Goal: Transaction & Acquisition: Purchase product/service

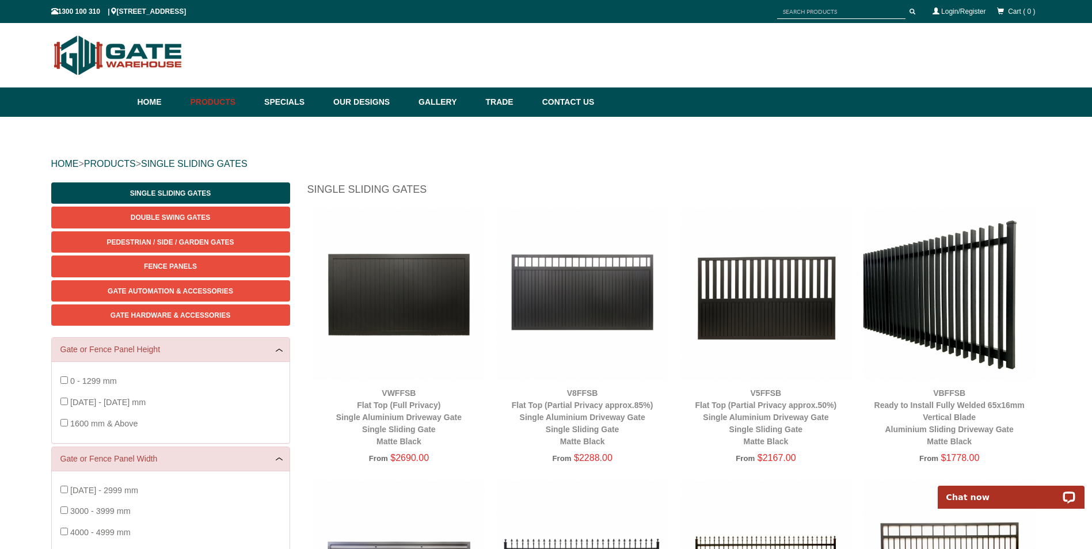
scroll to position [58, 0]
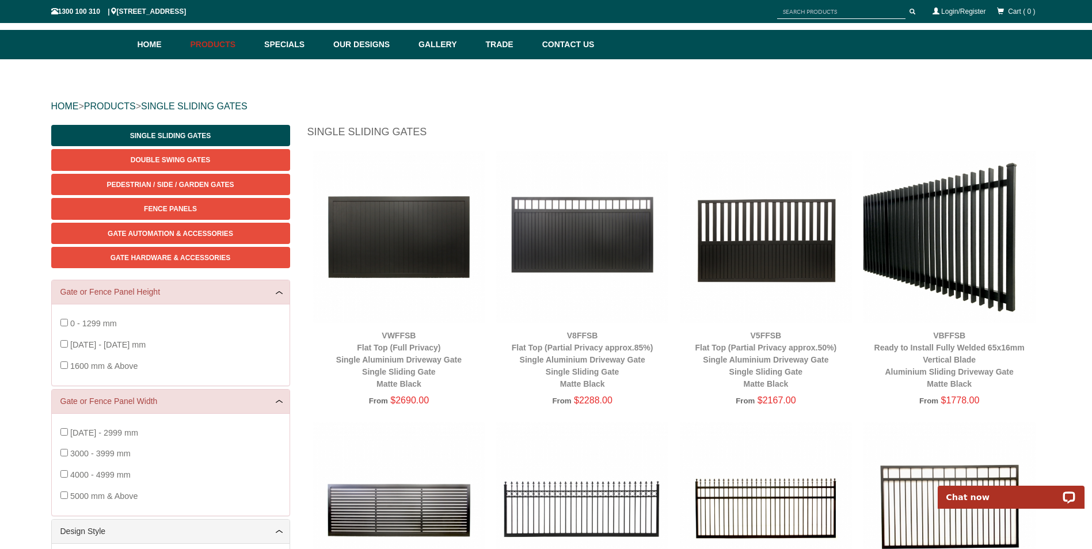
click at [430, 254] on img at bounding box center [399, 237] width 172 height 172
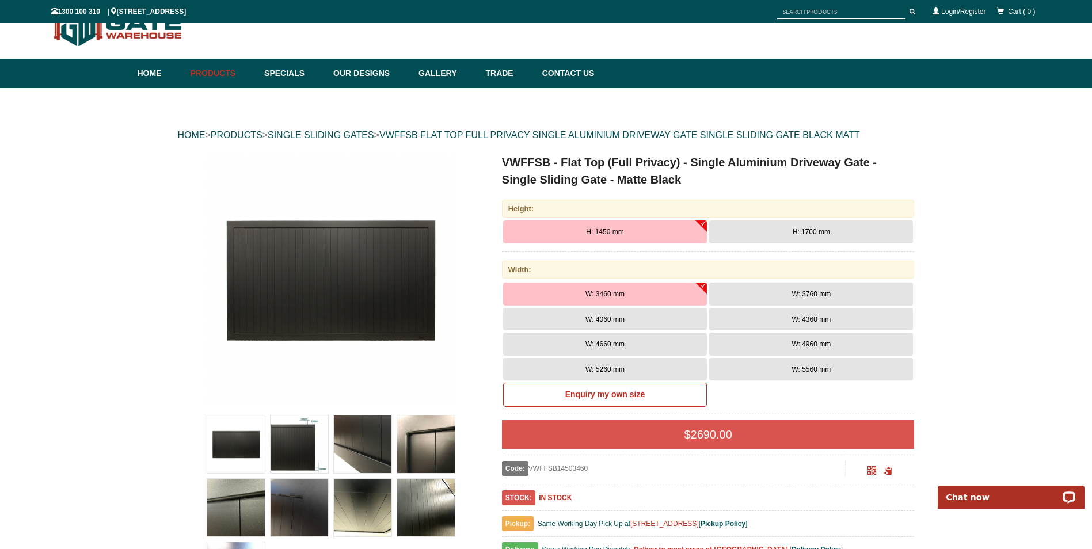
click at [799, 230] on span "H: 1700 mm" at bounding box center [811, 232] width 37 height 8
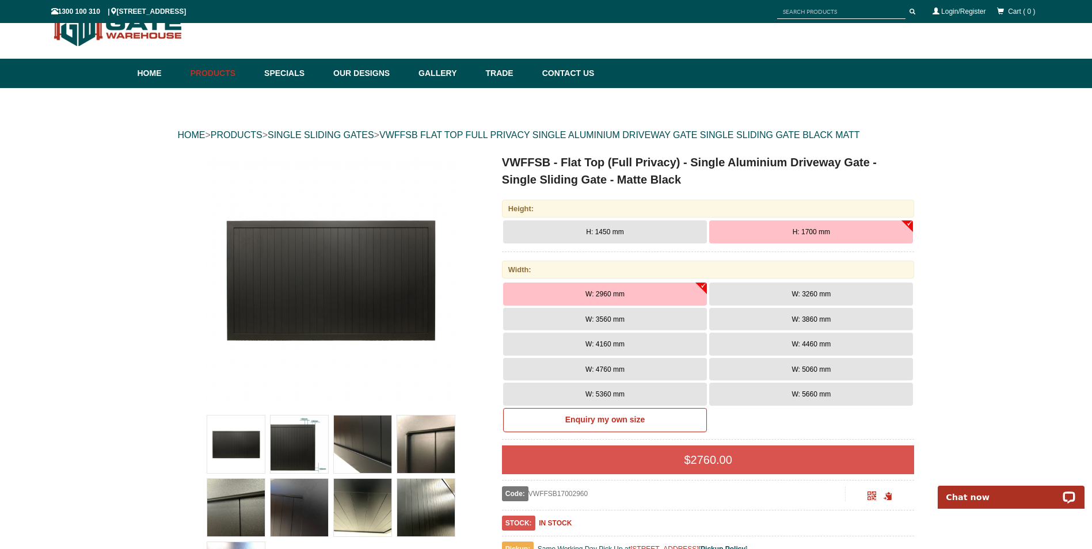
click at [809, 295] on span "W: 3260 mm" at bounding box center [811, 294] width 39 height 8
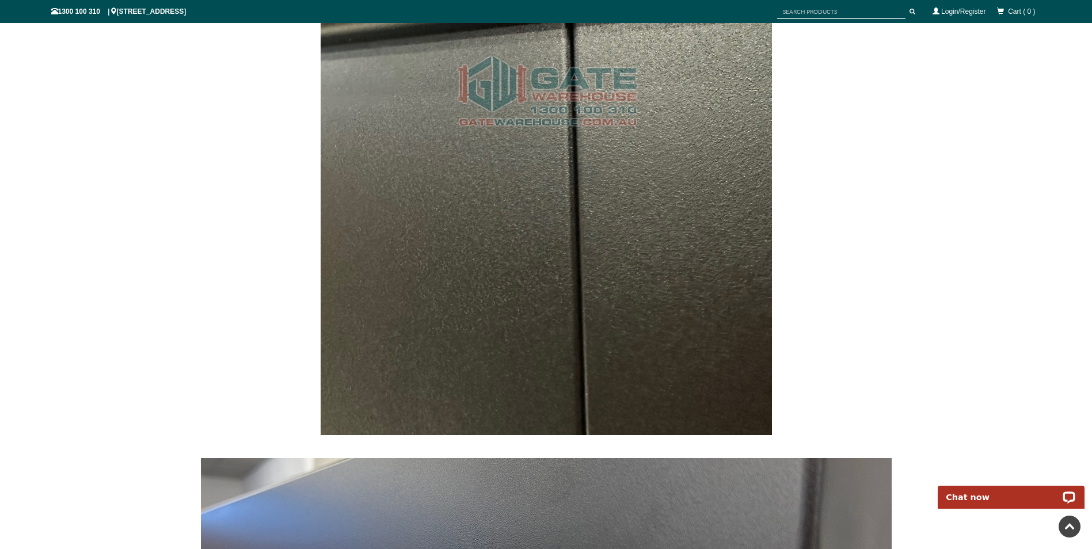
scroll to position [3253, 0]
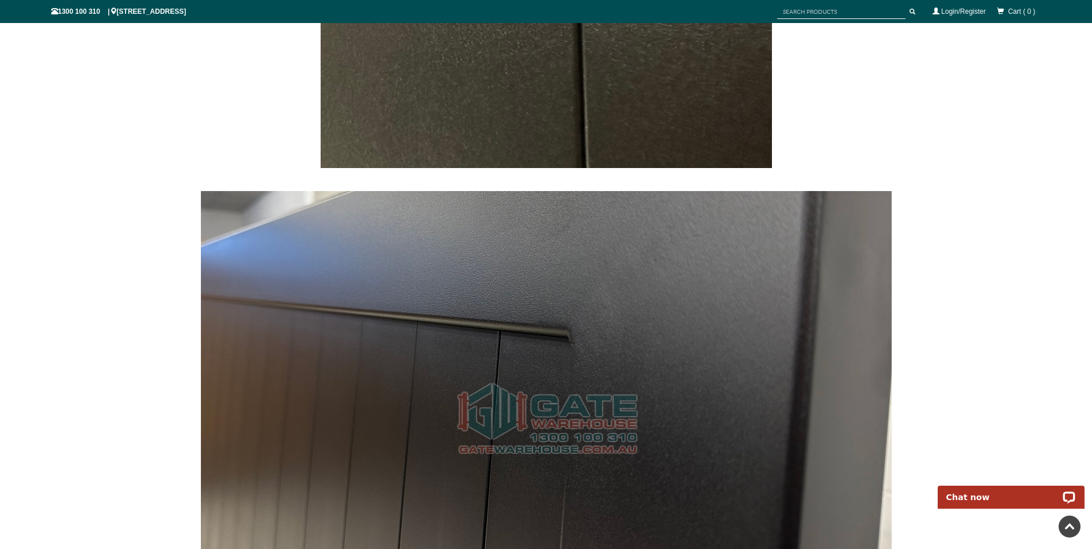
click at [1073, 526] on link at bounding box center [1070, 527] width 22 height 22
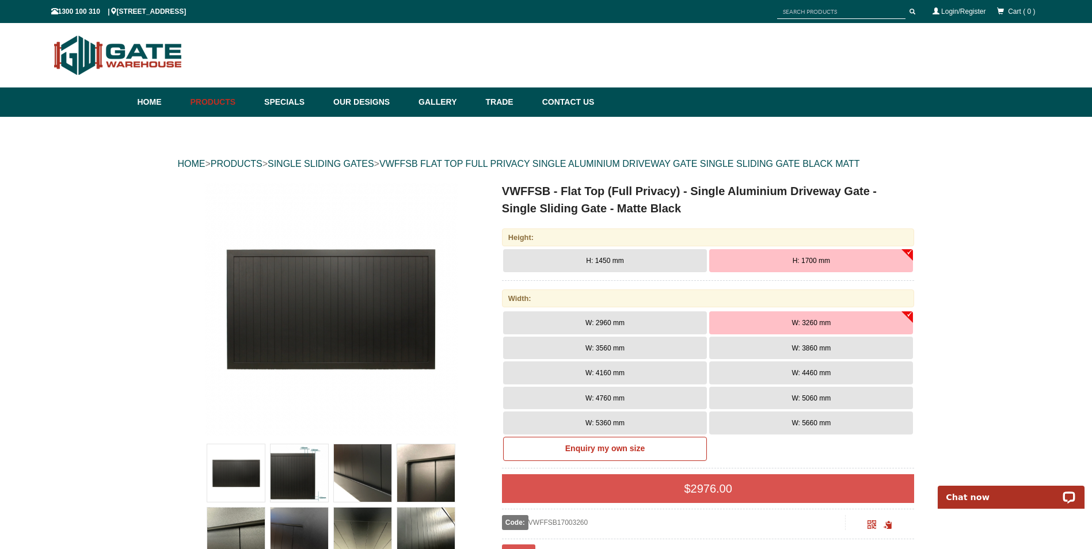
scroll to position [173, 0]
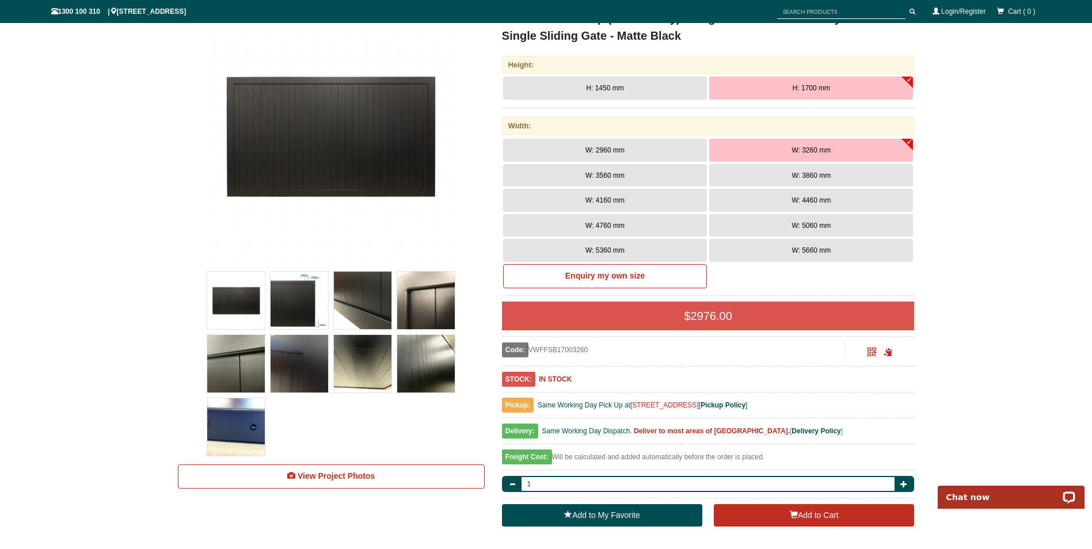
click at [661, 176] on button "W: 3560 mm" at bounding box center [605, 175] width 204 height 23
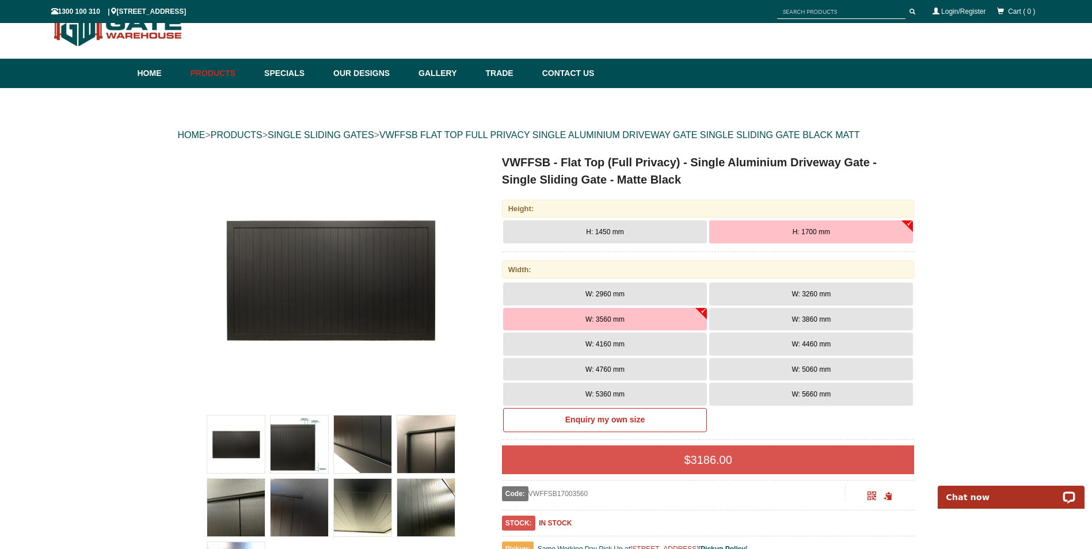
scroll to position [58, 0]
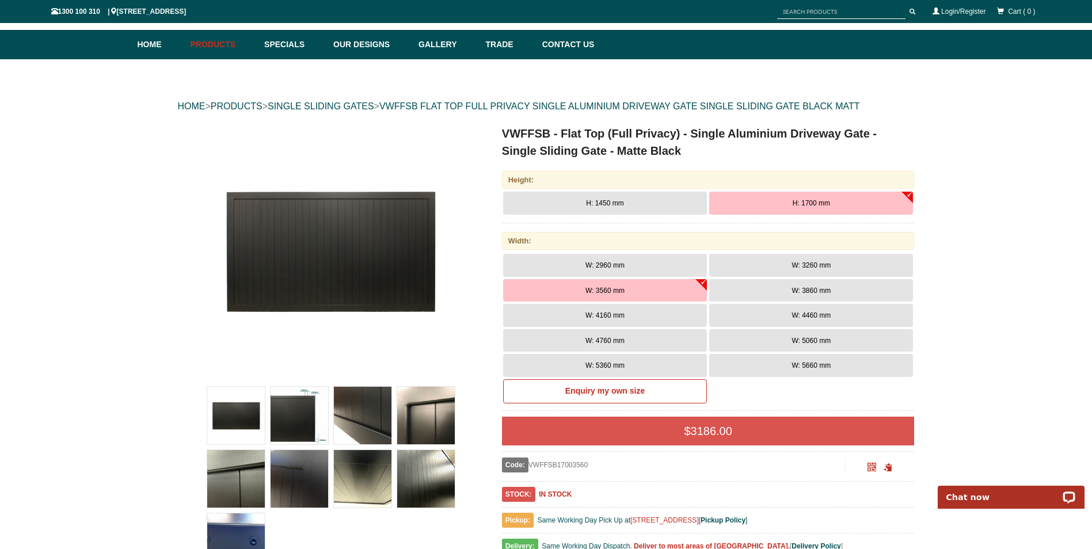
click at [647, 198] on button "H: 1450 mm" at bounding box center [605, 203] width 204 height 23
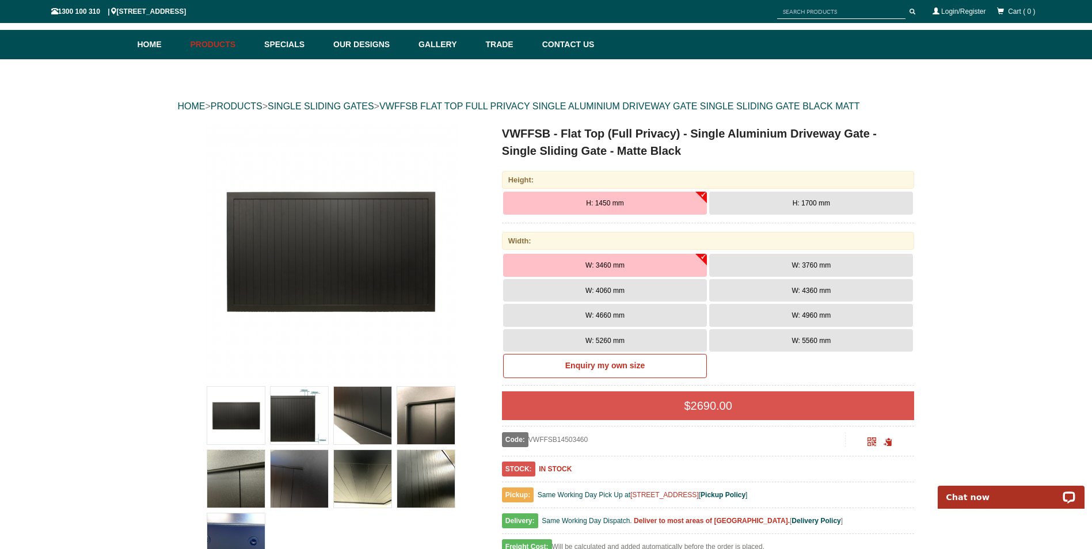
click at [801, 203] on span "H: 1700 mm" at bounding box center [811, 203] width 37 height 8
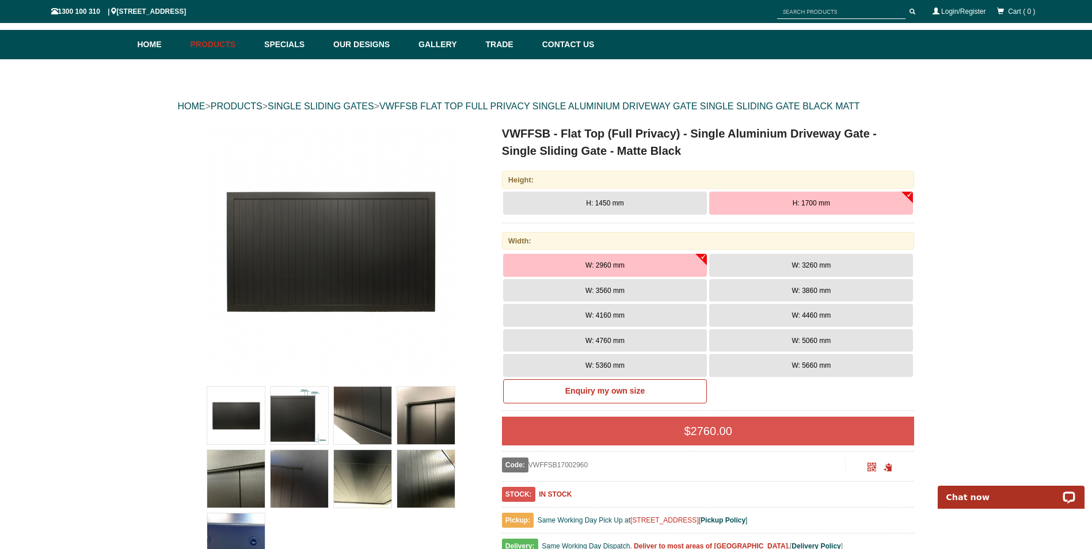
click at [639, 286] on button "W: 3560 mm" at bounding box center [605, 290] width 204 height 23
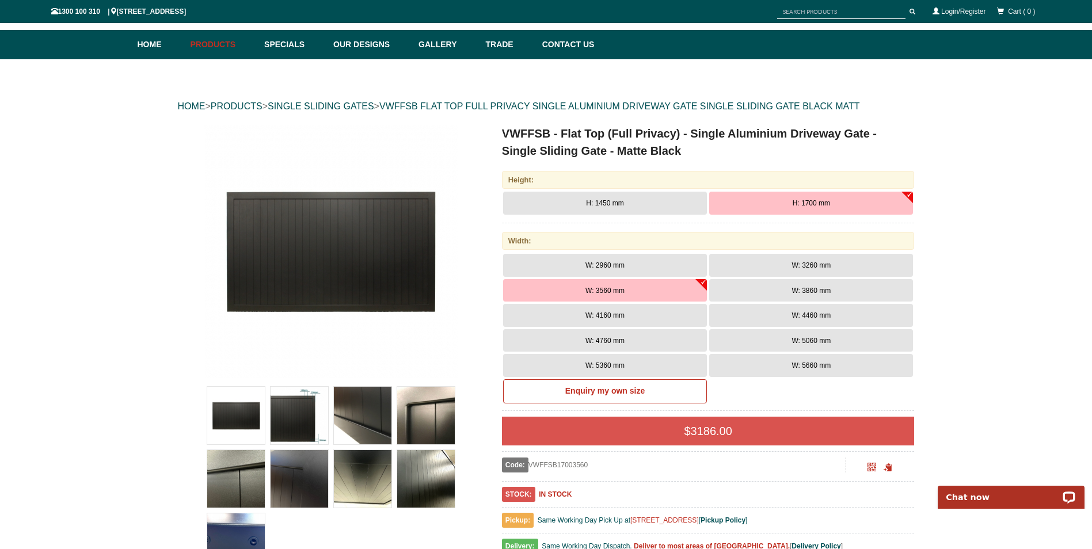
click at [620, 195] on button "H: 1450 mm" at bounding box center [605, 203] width 204 height 23
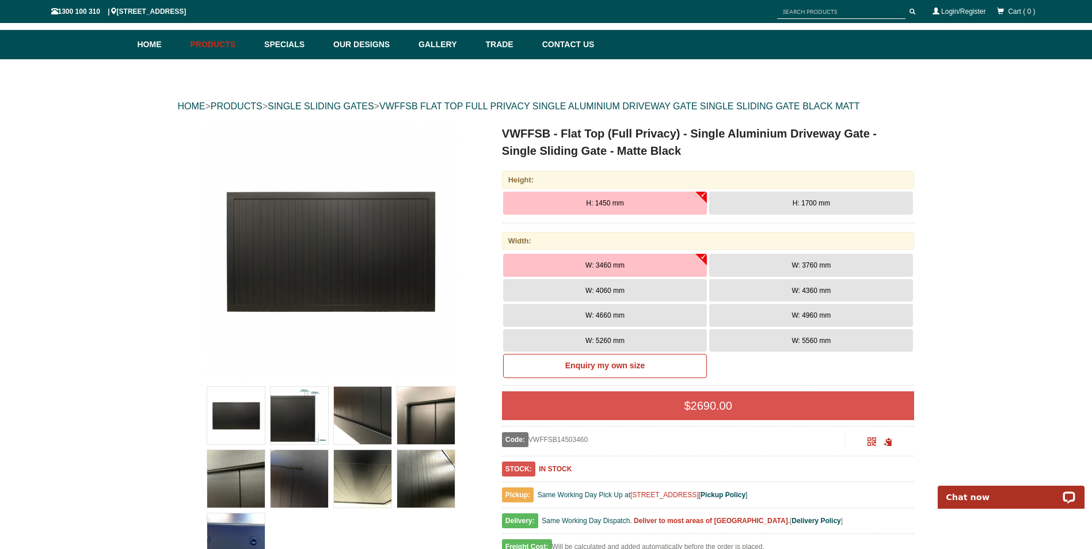
click at [618, 293] on span "W: 4060 mm" at bounding box center [605, 291] width 39 height 8
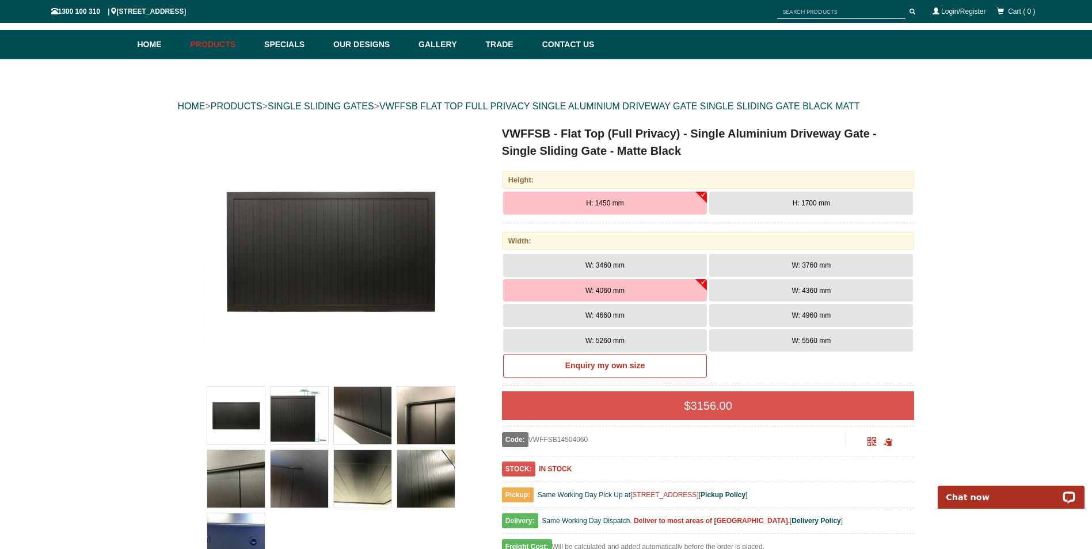
click at [622, 203] on span "H: 1450 mm" at bounding box center [604, 203] width 37 height 8
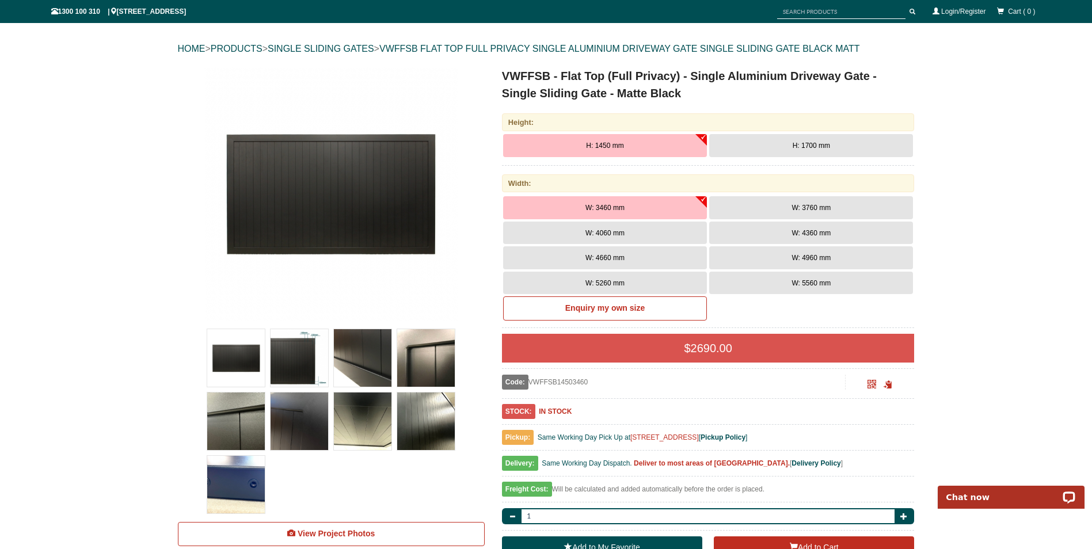
scroll to position [230, 0]
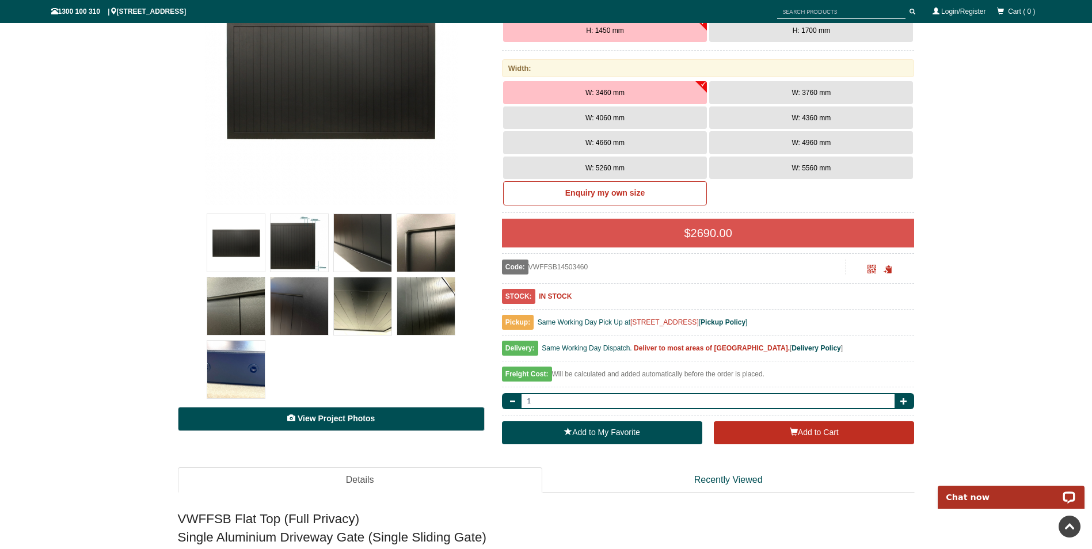
click at [402, 416] on link "View Project Photos" at bounding box center [331, 419] width 307 height 24
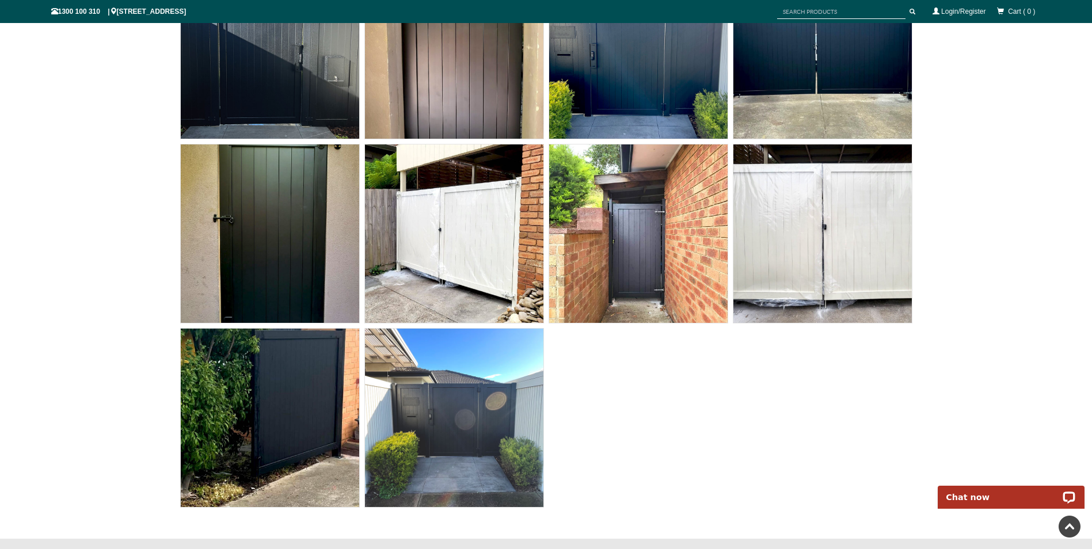
scroll to position [5544, 0]
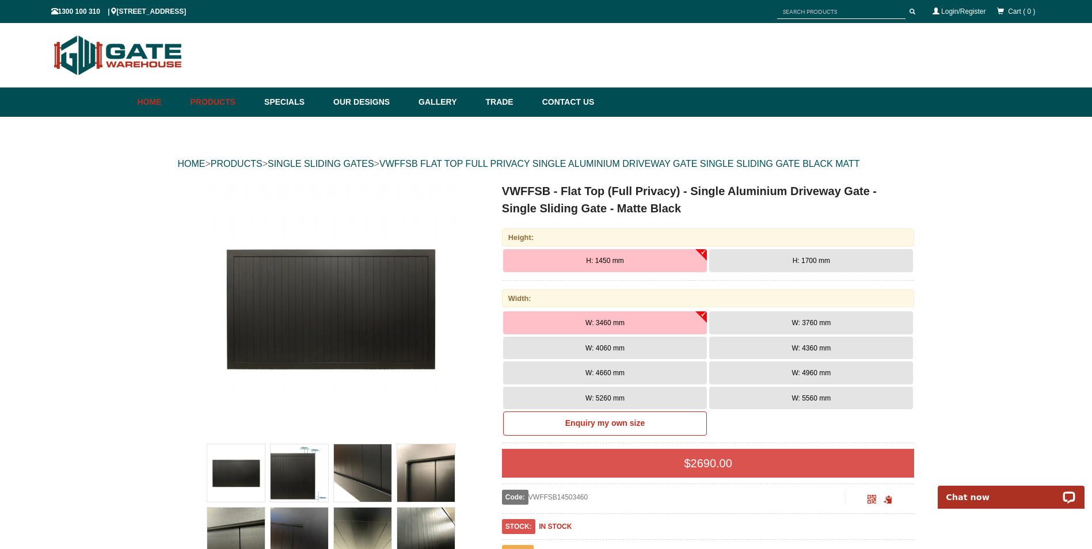
click at [151, 107] on link "Home" at bounding box center [161, 102] width 47 height 29
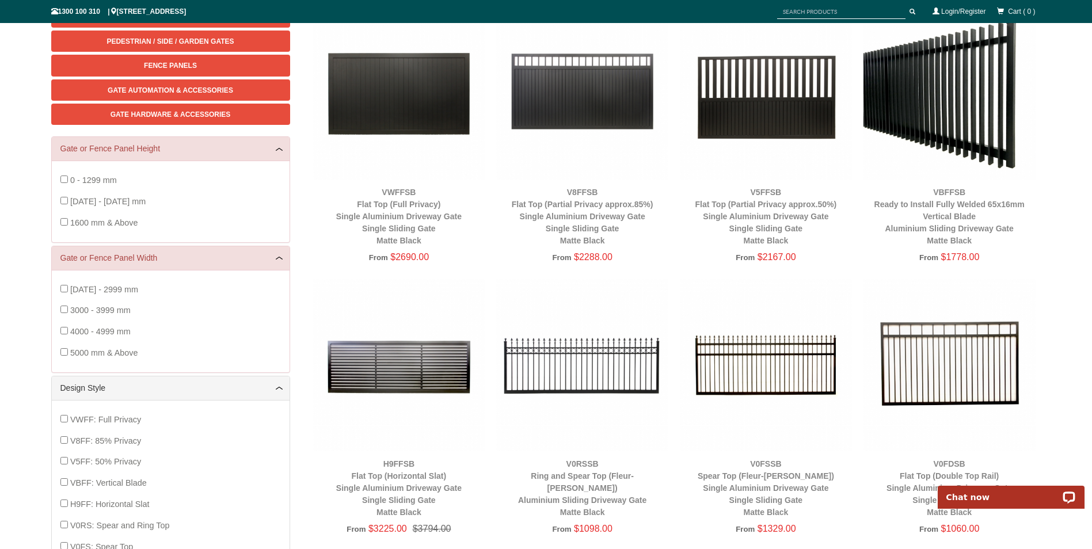
scroll to position [202, 0]
click at [964, 99] on img at bounding box center [950, 93] width 172 height 172
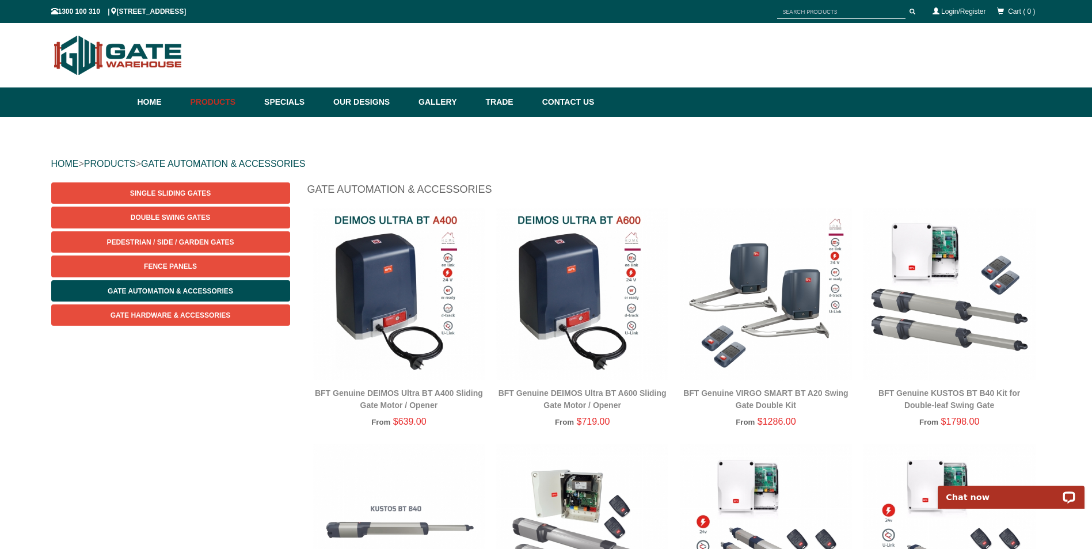
click at [263, 315] on link "Gate Hardware & Accessories" at bounding box center [170, 315] width 239 height 21
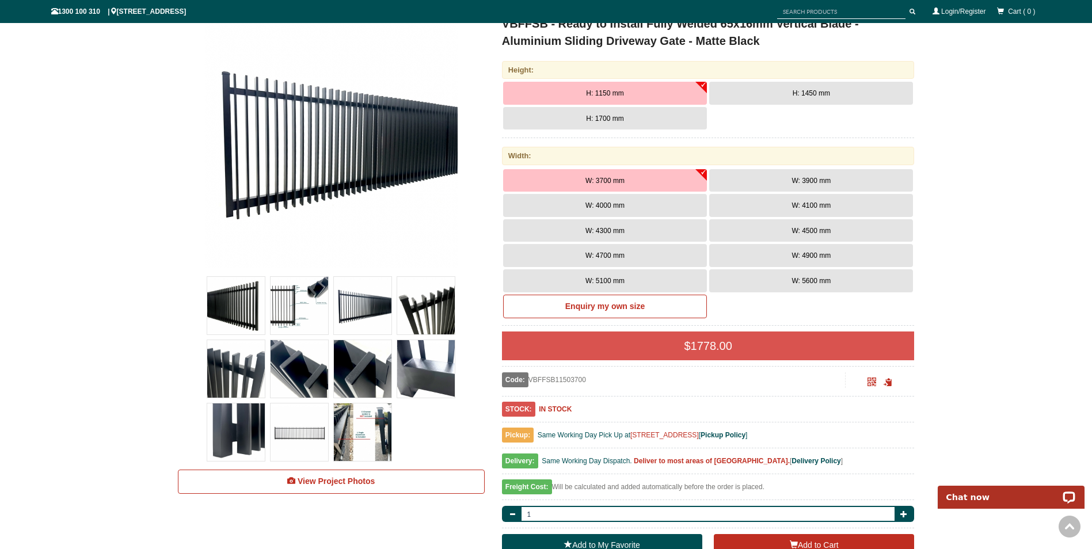
scroll to position [202, 0]
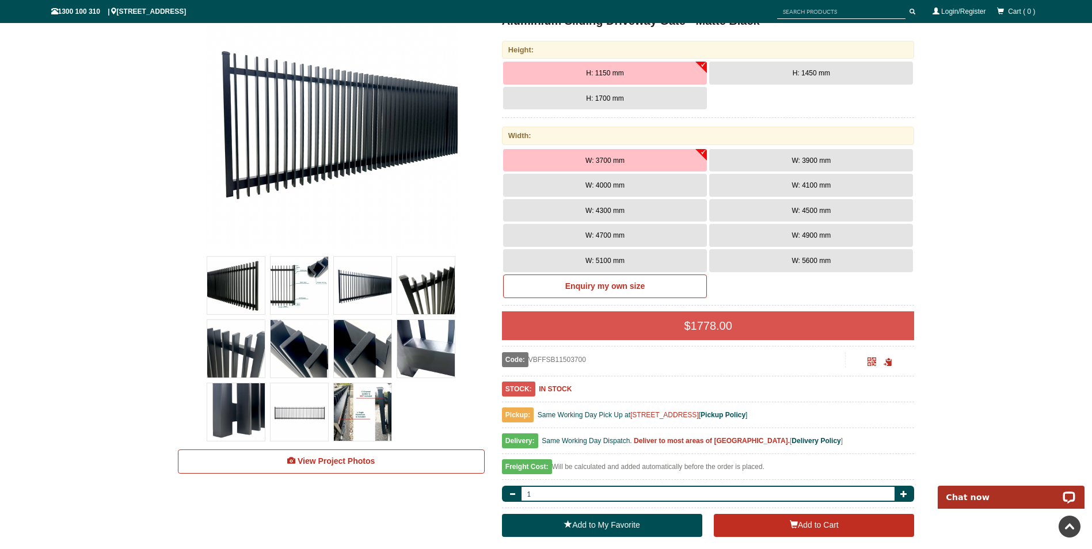
click at [810, 257] on span "W: 5600 mm" at bounding box center [811, 261] width 39 height 8
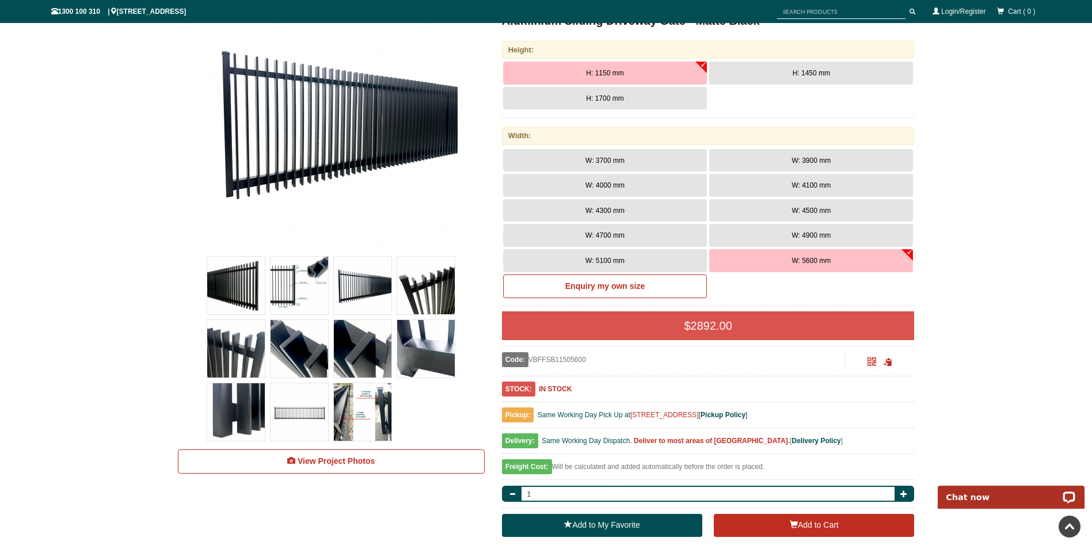
click at [594, 97] on span "H: 1700 mm" at bounding box center [604, 98] width 37 height 8
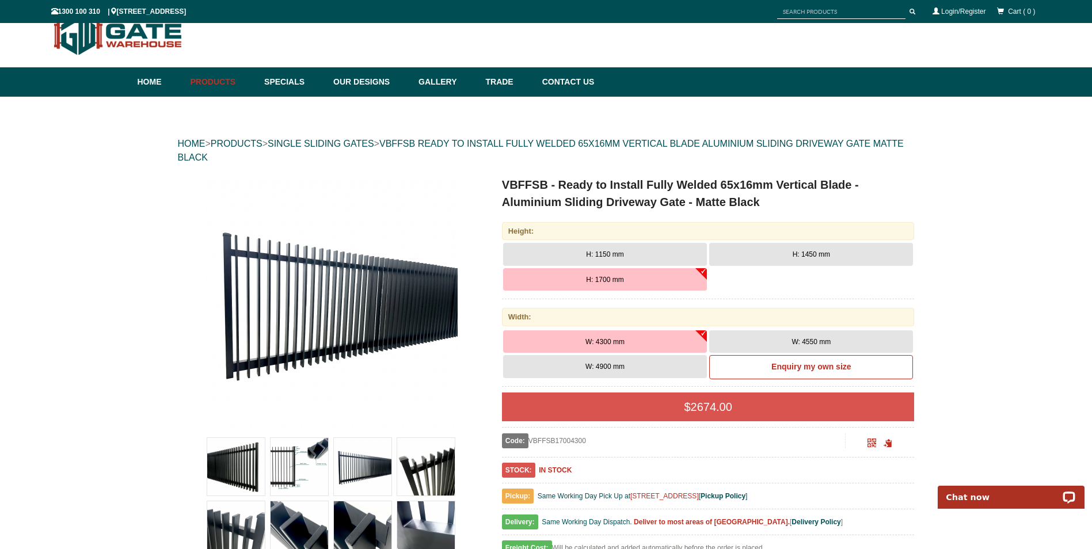
scroll to position [0, 0]
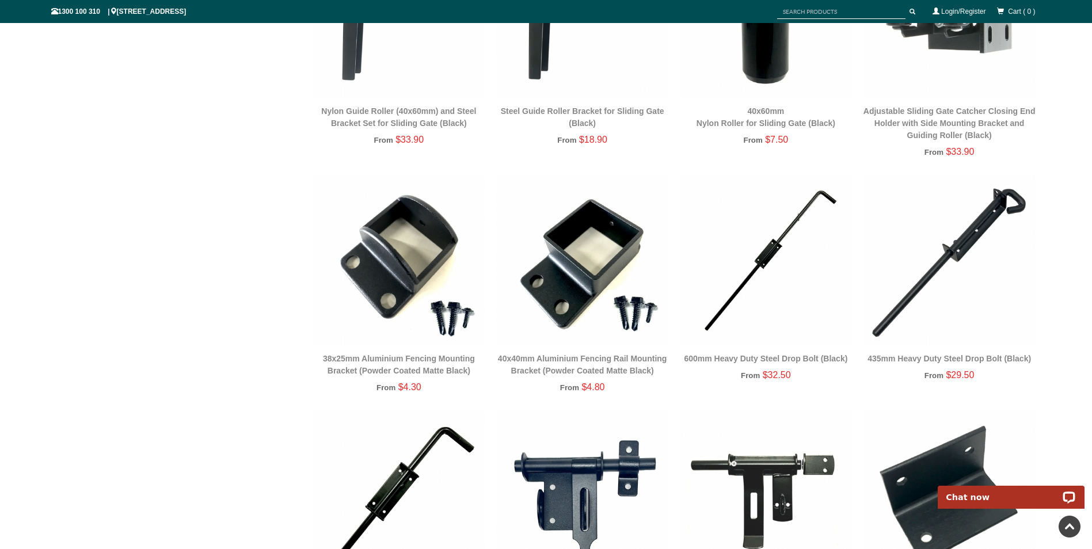
scroll to position [2159, 0]
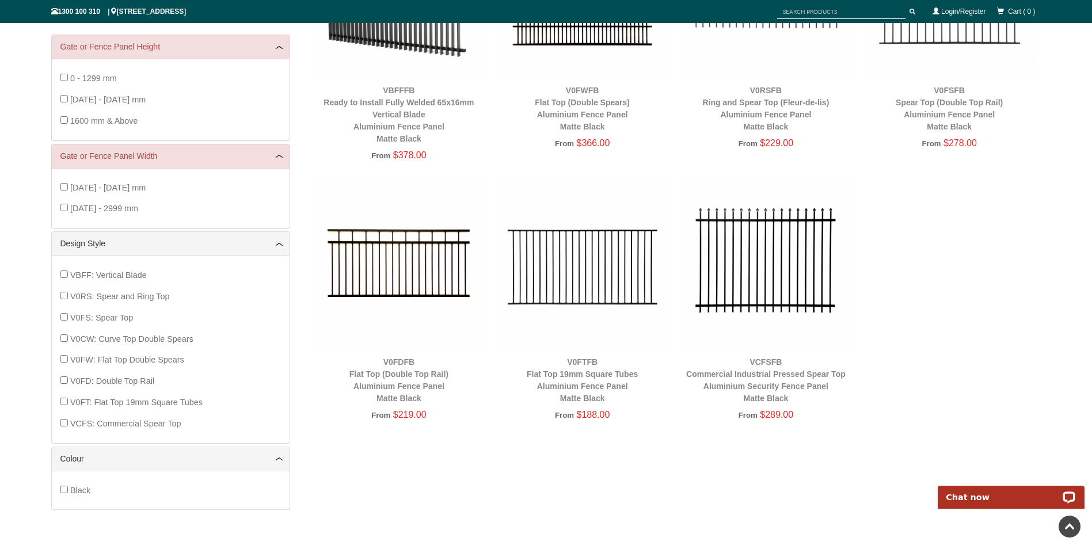
scroll to position [317, 0]
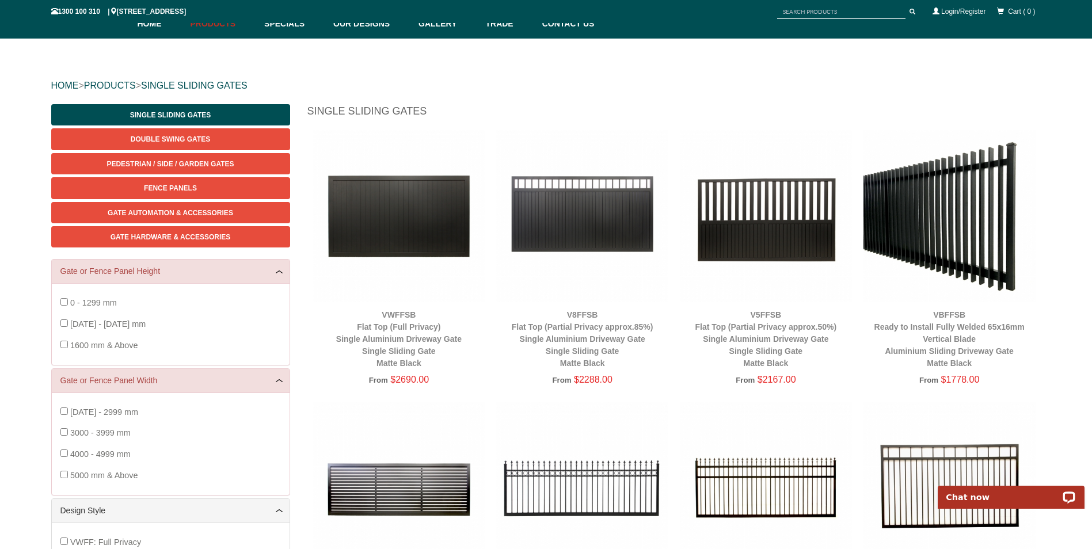
scroll to position [144, 0]
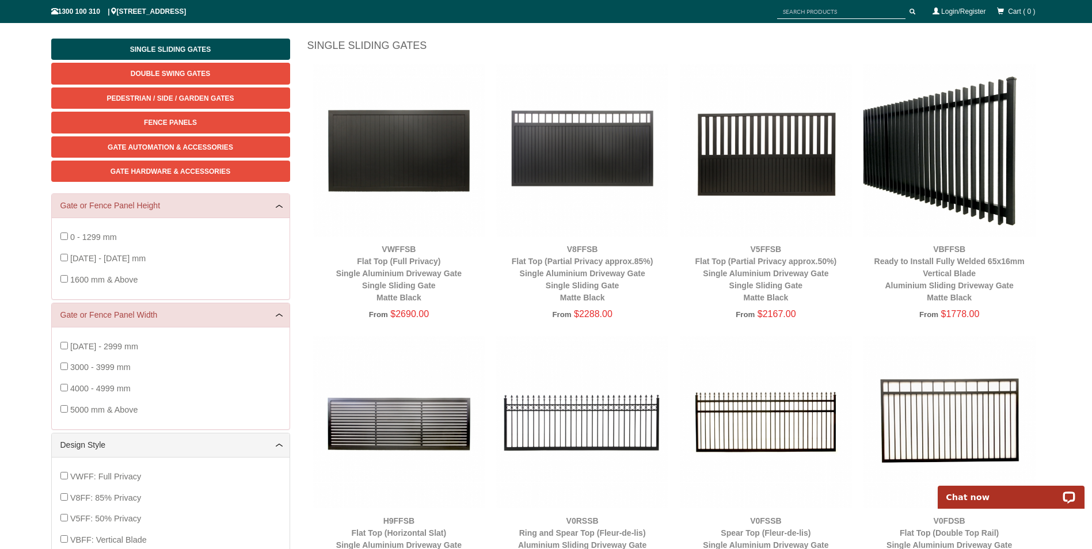
click at [971, 147] on img at bounding box center [950, 150] width 172 height 172
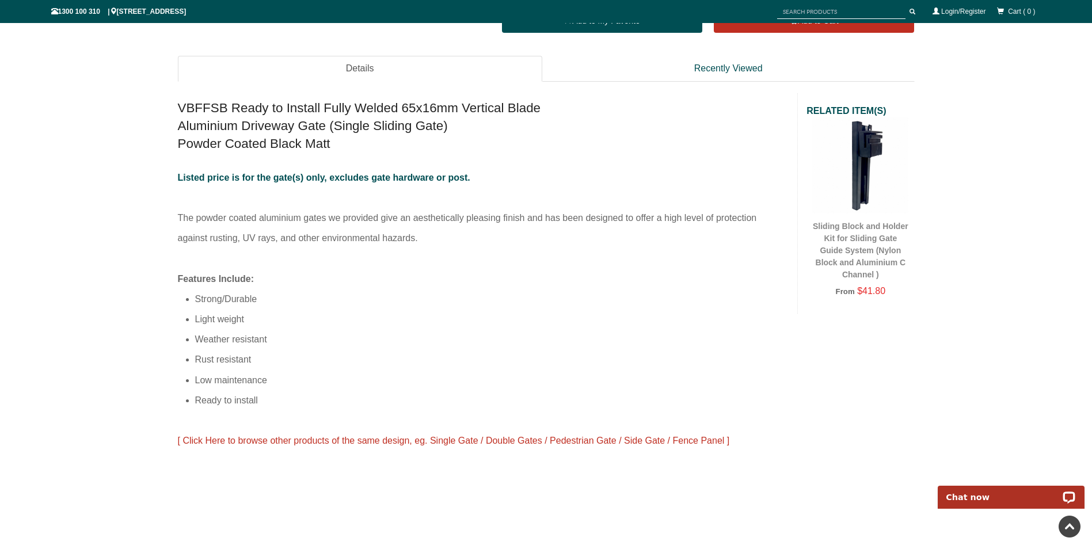
scroll to position [892, 0]
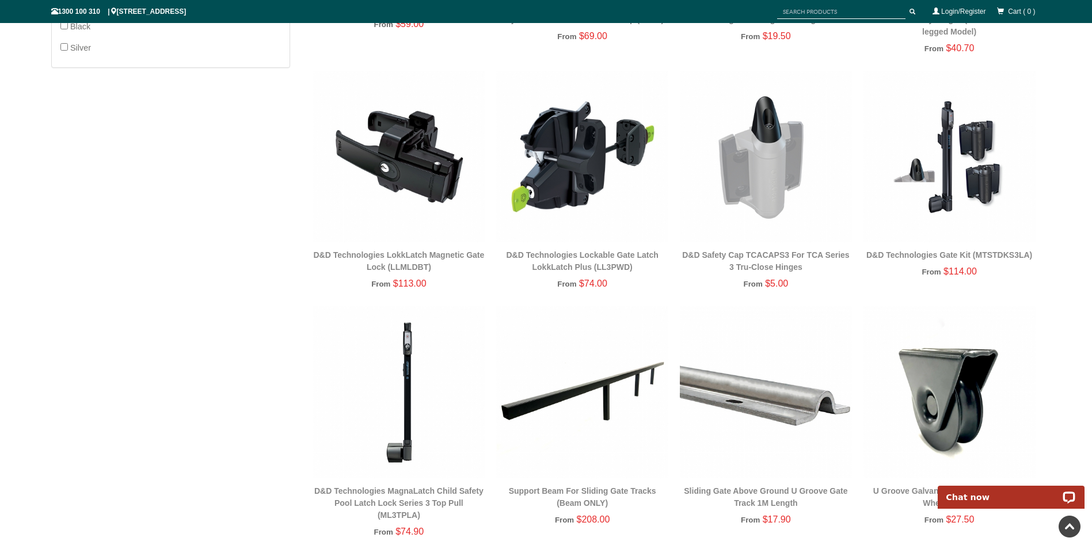
scroll to position [691, 0]
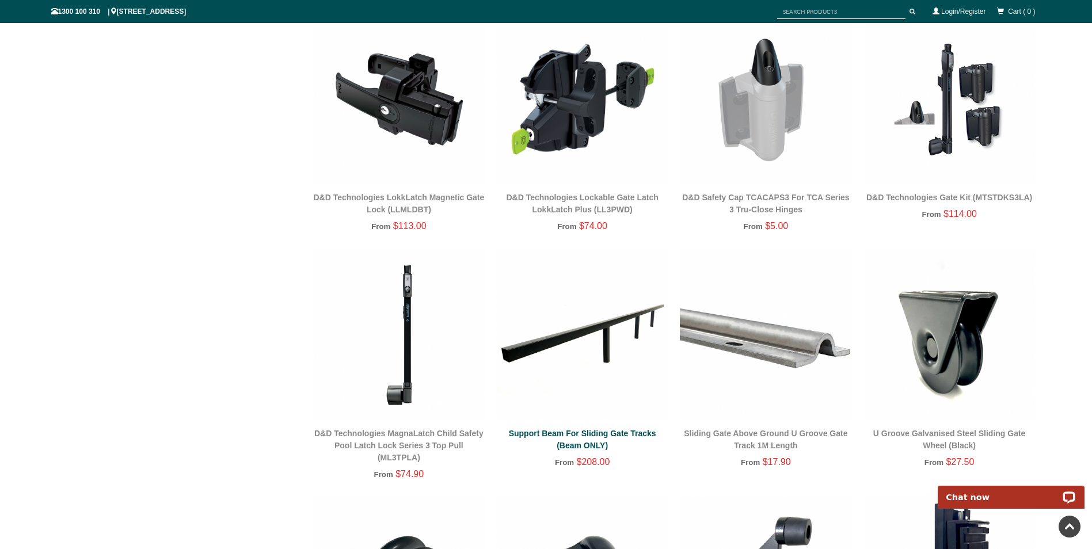
click at [602, 434] on link "Support Beam For Sliding Gate Tracks (Beam ONLY)" at bounding box center [582, 439] width 147 height 21
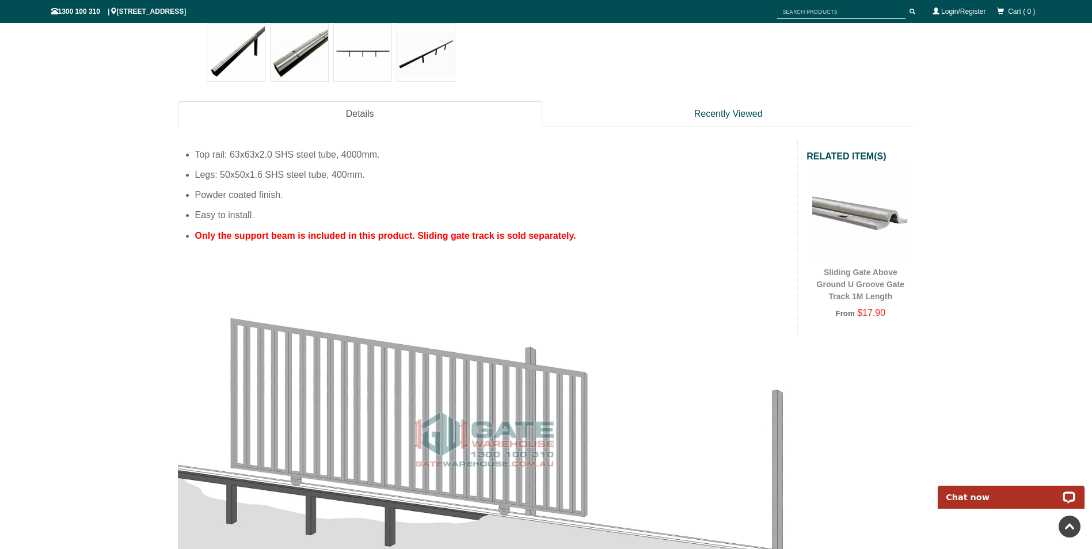
scroll to position [489, 0]
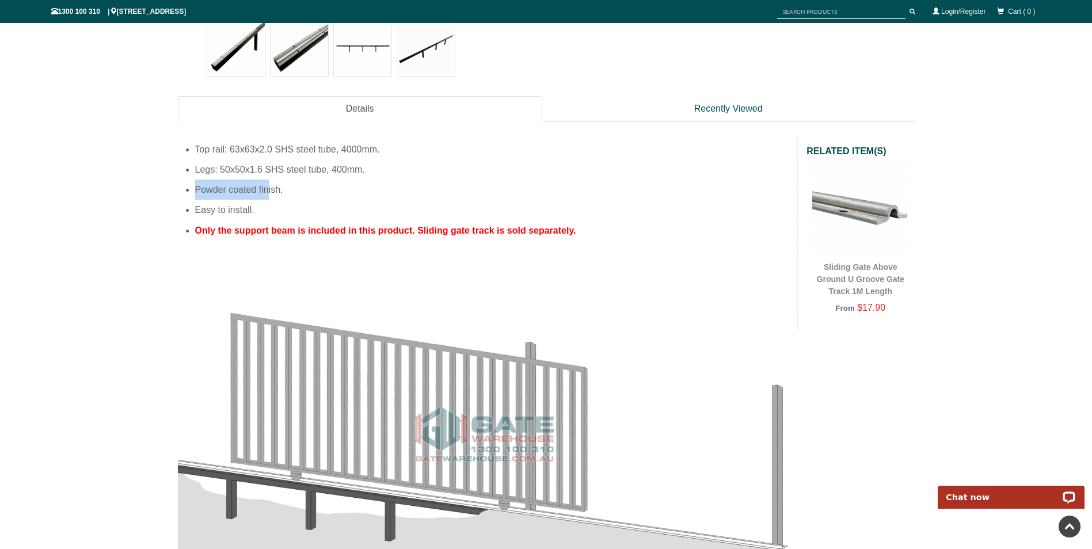
drag, startPoint x: 196, startPoint y: 199, endPoint x: 268, endPoint y: 188, distance: 72.8
click at [268, 188] on li "Powder coated finish." at bounding box center [492, 190] width 594 height 20
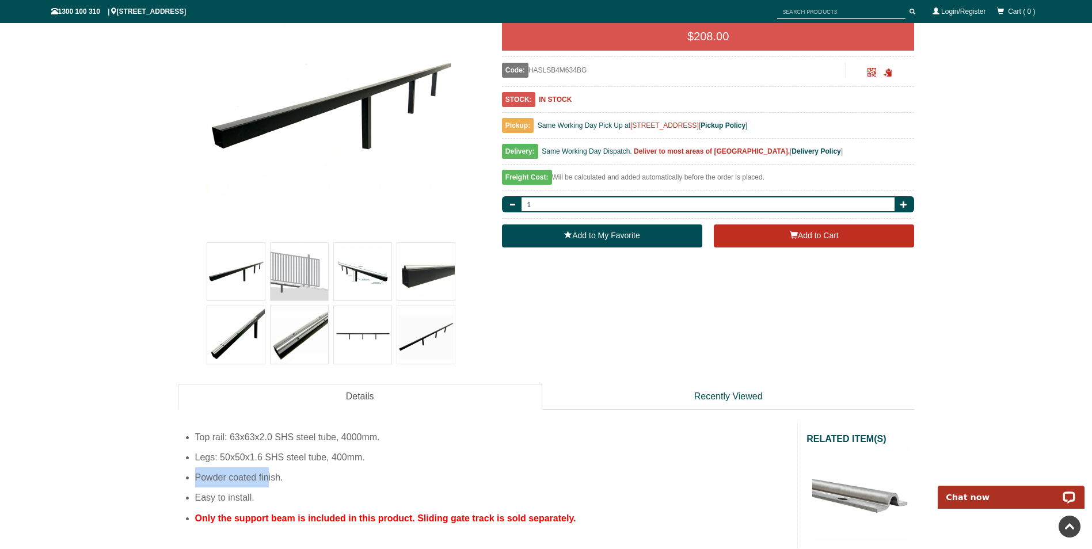
scroll to position [0, 0]
